Goal: Communication & Community: Answer question/provide support

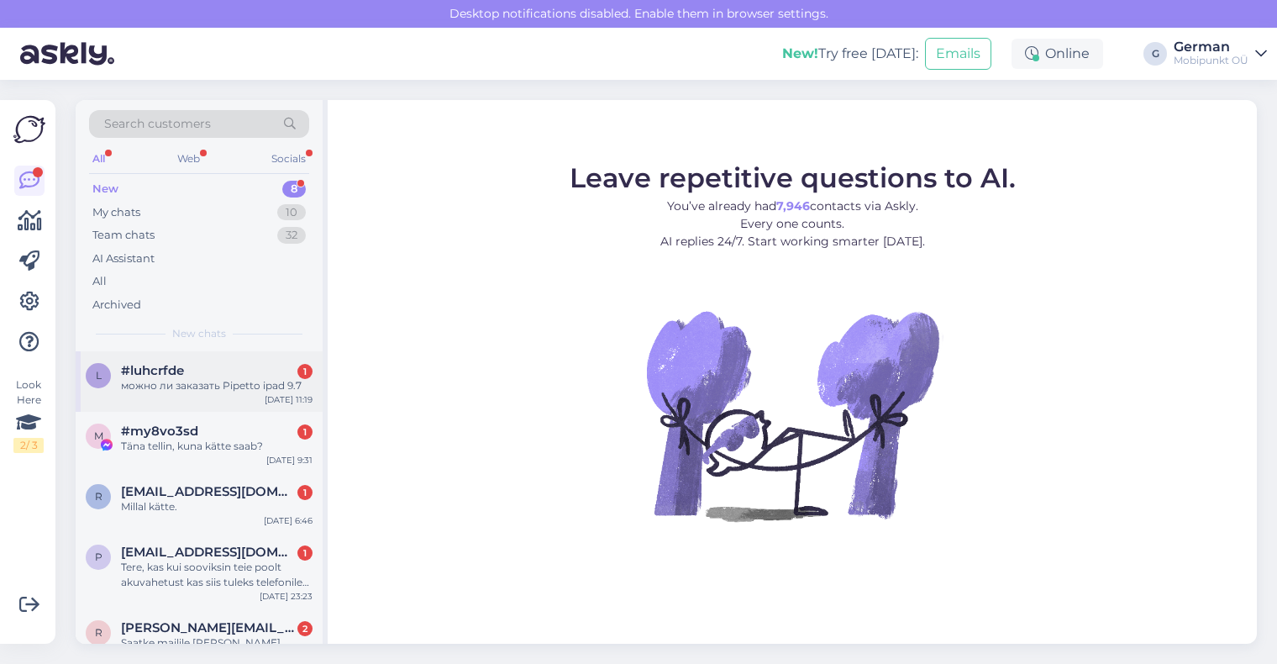
click at [201, 376] on div "#luhcrfde 1" at bounding box center [216, 370] width 191 height 15
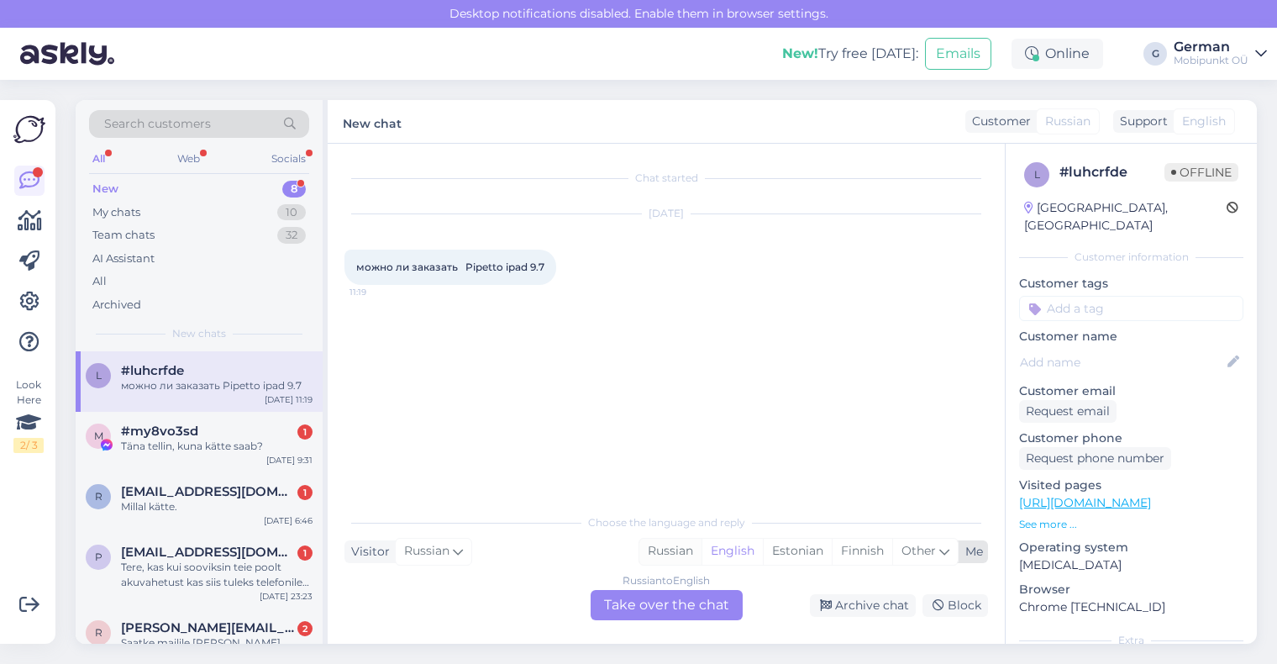
click at [668, 547] on div "Russian" at bounding box center [670, 550] width 62 height 25
click at [664, 614] on div "Russian to Russian Take over the chat" at bounding box center [666, 605] width 152 height 30
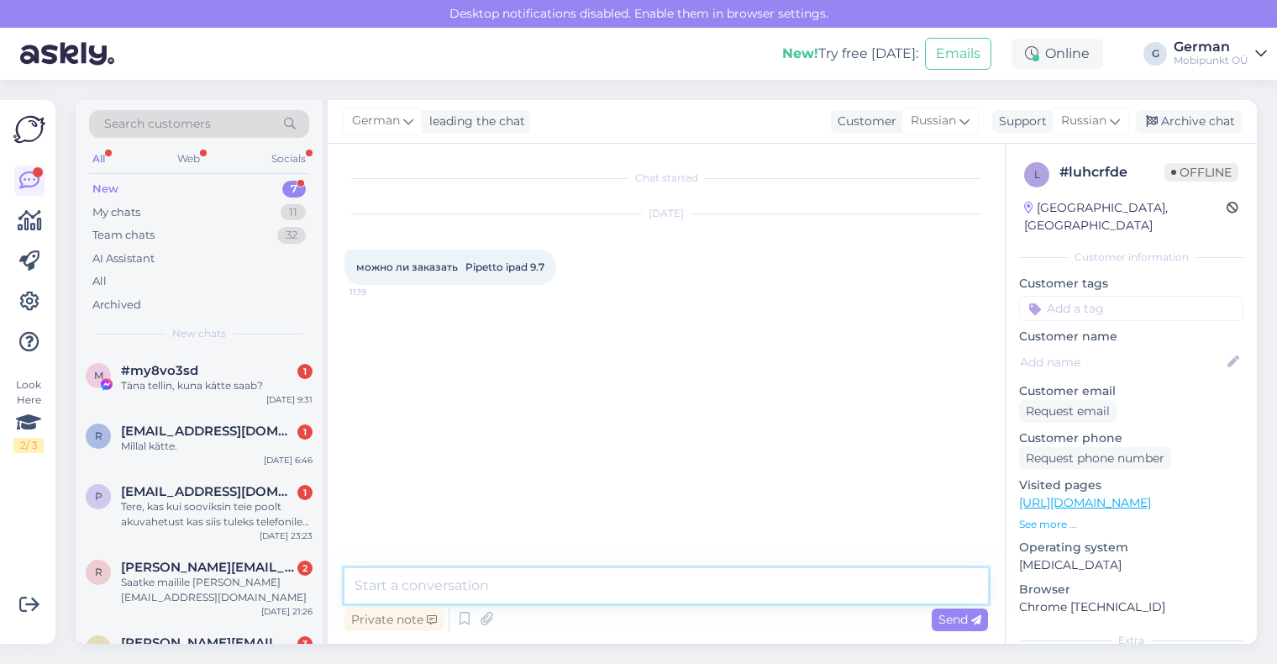
click at [509, 568] on textarea at bounding box center [665, 585] width 643 height 35
type textarea "P"
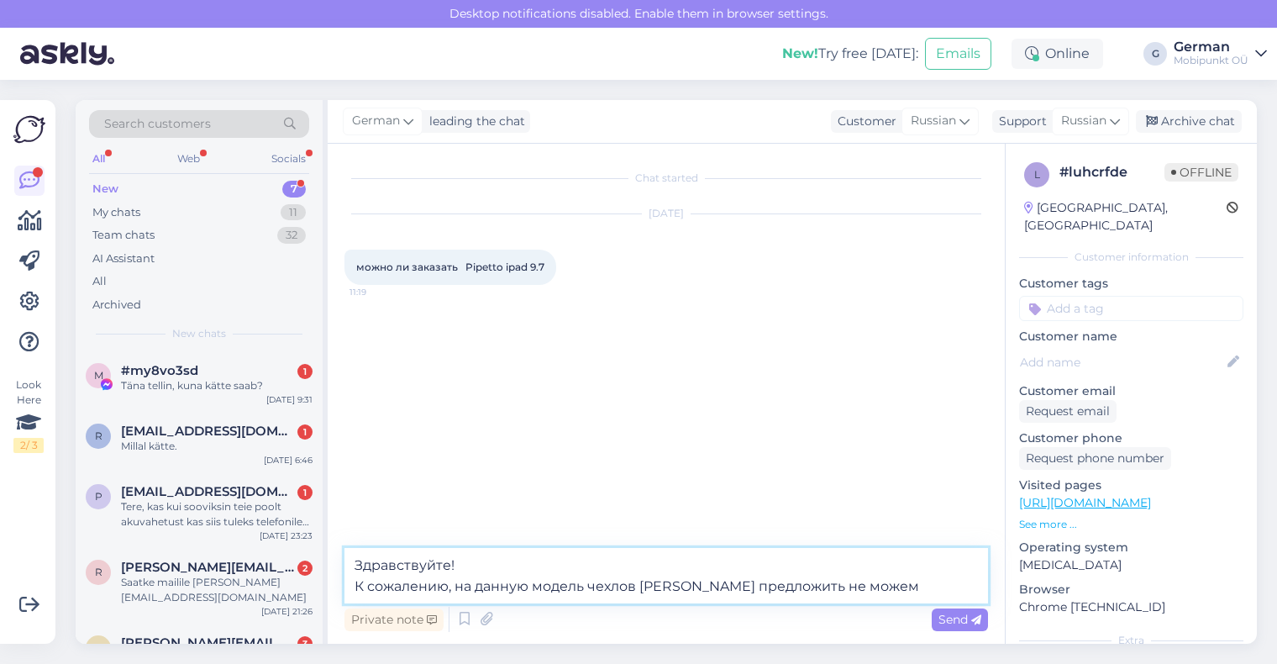
drag, startPoint x: 853, startPoint y: 591, endPoint x: 357, endPoint y: 584, distance: 496.4
click at [357, 584] on textarea "Здравствуйте! К сожалению, на данную модель чехлов [PERSON_NAME] предложить не …" at bounding box center [665, 575] width 643 height 55
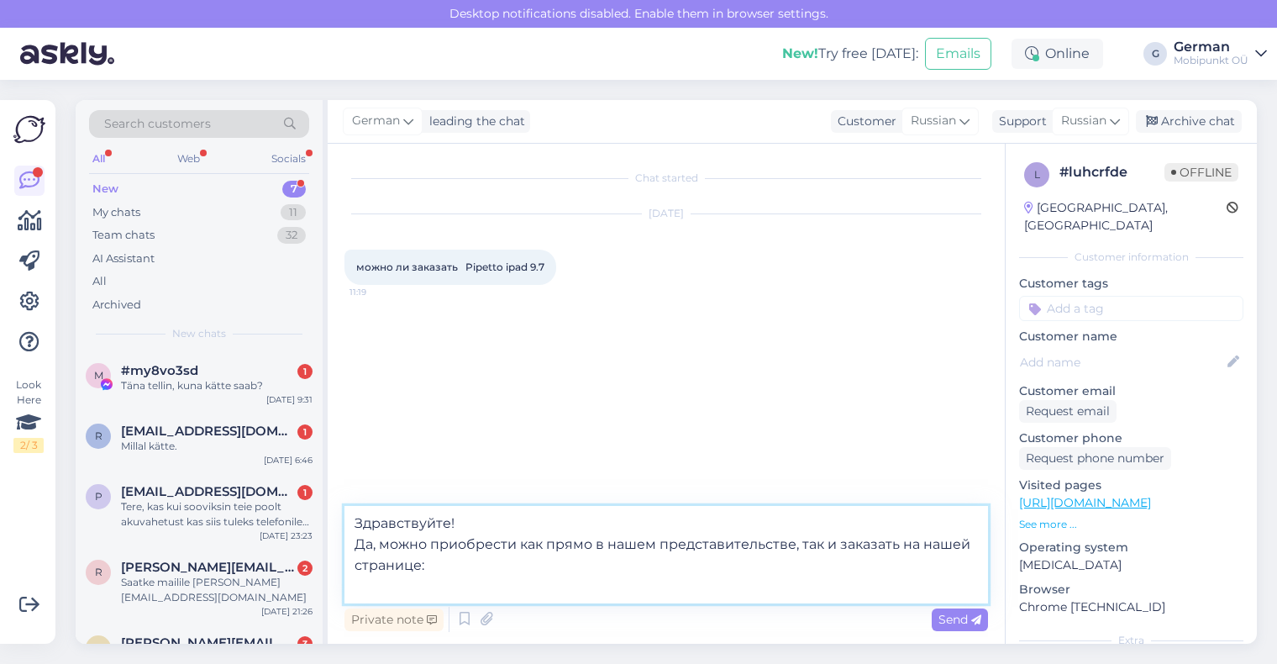
paste textarea "[URL][DOMAIN_NAME]"
click at [899, 543] on textarea "Здравствуйте! Да, можно приобрести как прямо в нашем представительстве, так и з…" at bounding box center [665, 554] width 643 height 97
type textarea "Здравствуйте! Да, можно приобрести как прямо в нашем представительстве, так и п…"
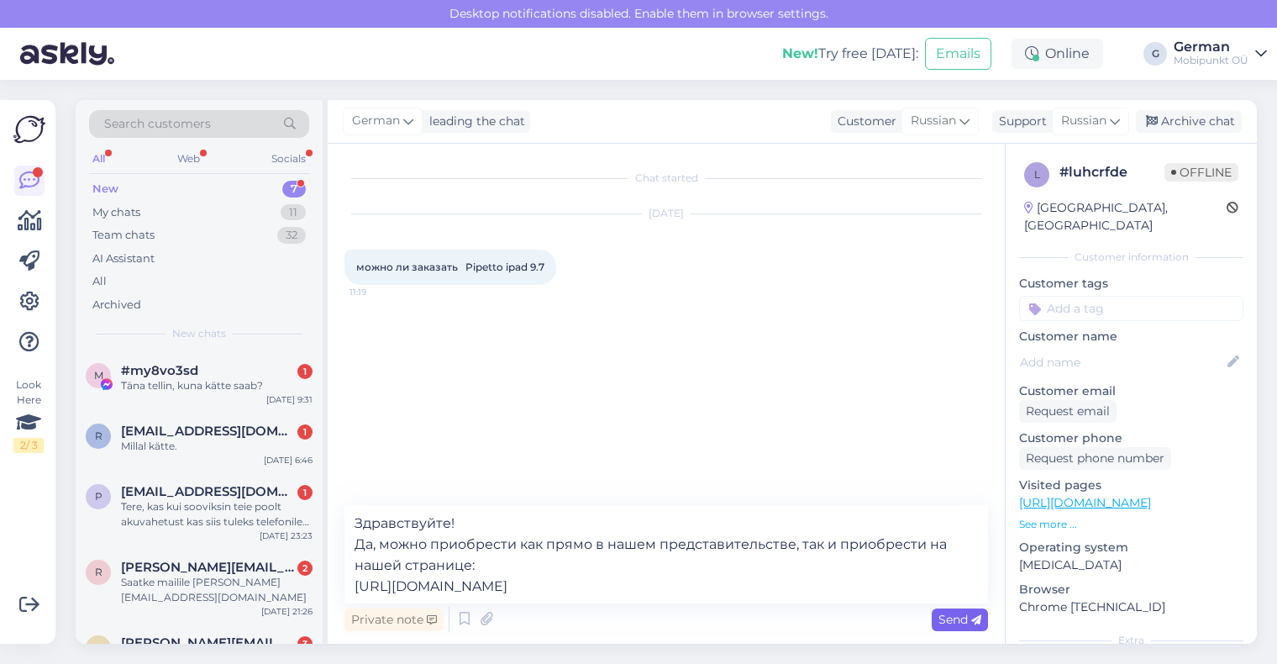
click at [958, 616] on span "Send" at bounding box center [959, 618] width 43 height 15
